Goal: Navigation & Orientation: Find specific page/section

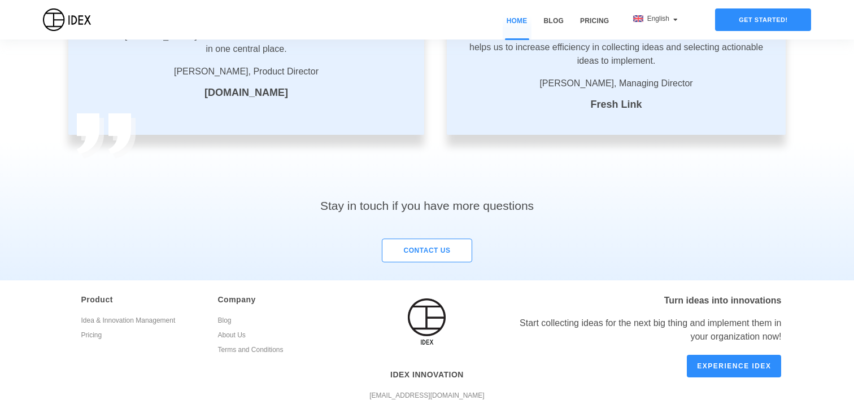
scroll to position [2011, 0]
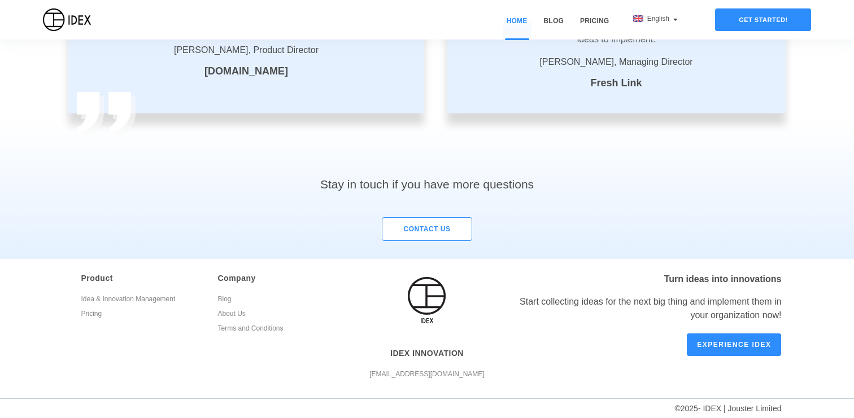
click at [98, 316] on link "Pricing" at bounding box center [141, 315] width 120 height 15
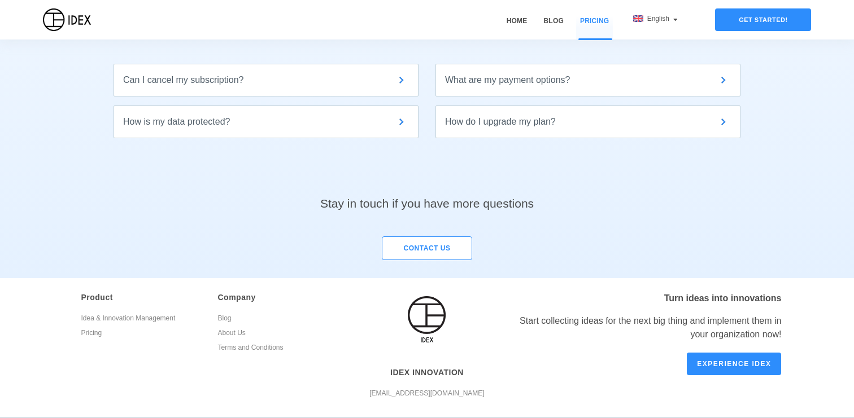
scroll to position [550, 0]
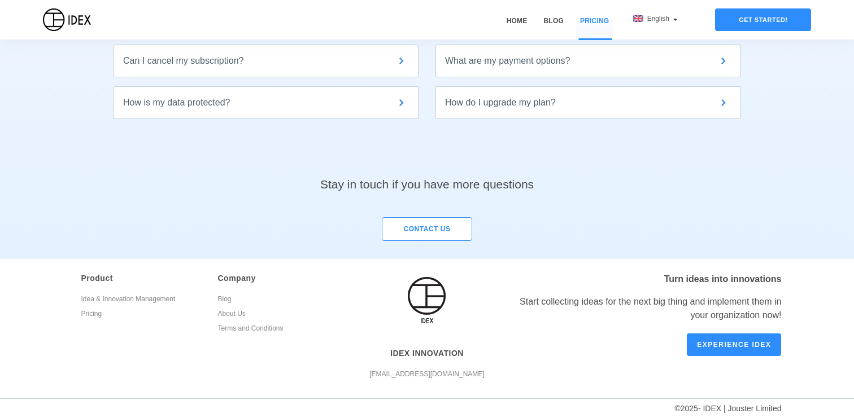
click at [227, 313] on link "About Us" at bounding box center [277, 315] width 120 height 15
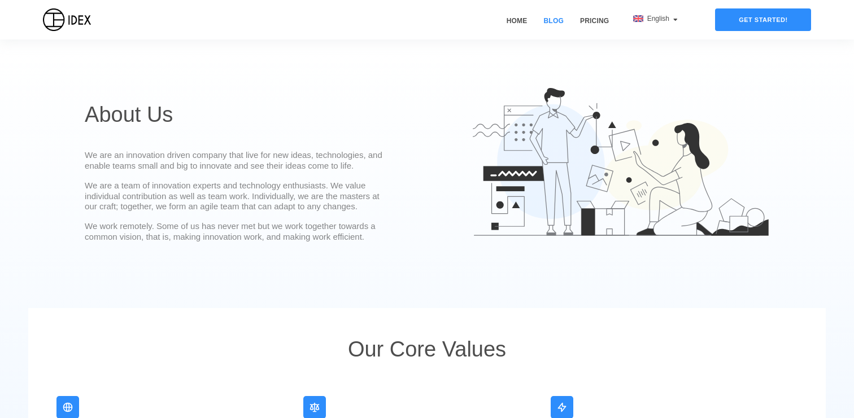
click at [556, 23] on link "Blog" at bounding box center [554, 28] width 28 height 24
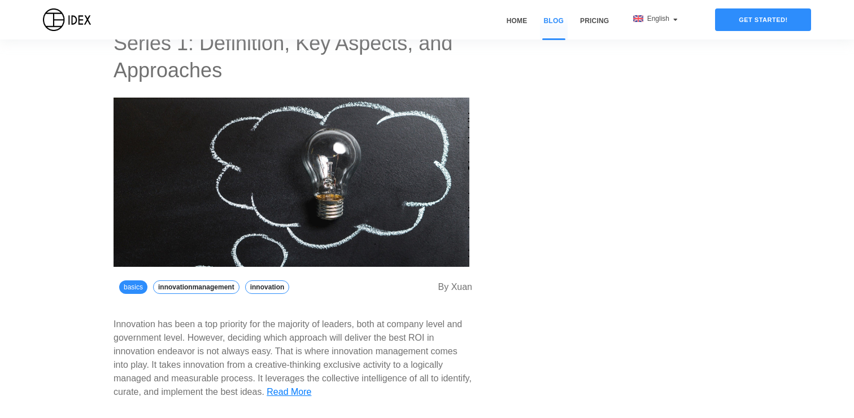
scroll to position [2571, 0]
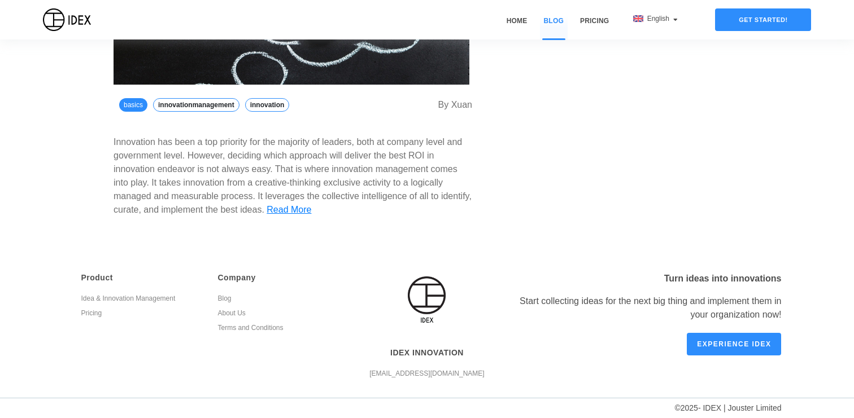
click at [132, 297] on link "Idea & Innovation Management" at bounding box center [141, 300] width 120 height 15
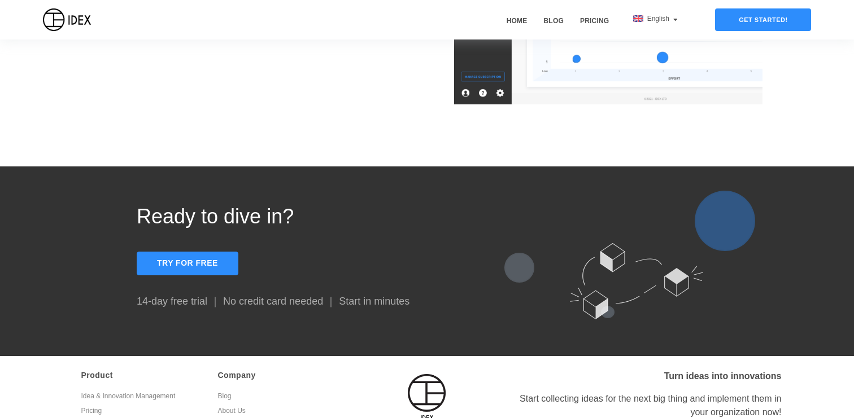
scroll to position [1009, 0]
